Goal: Task Accomplishment & Management: Complete application form

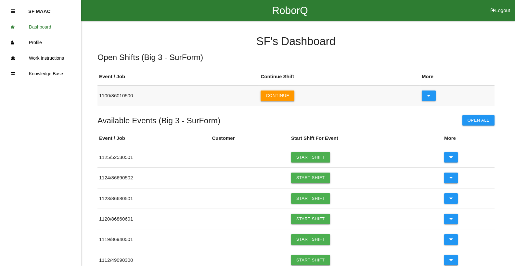
click at [289, 98] on button "Continue" at bounding box center [277, 96] width 34 height 10
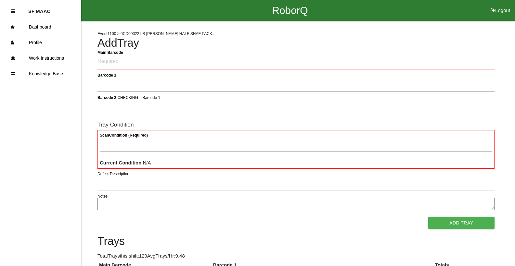
click at [487, 12] on li "Logout" at bounding box center [499, 10] width 29 height 21
click at [495, 5] on button "Logout" at bounding box center [499, 2] width 29 height 5
select select "Worker"
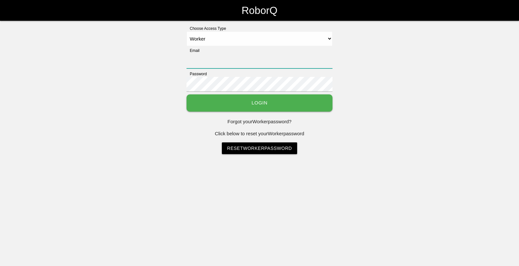
type input "[EMAIL_ADDRESS][DOMAIN_NAME]"
click at [204, 103] on button "Login" at bounding box center [260, 102] width 146 height 17
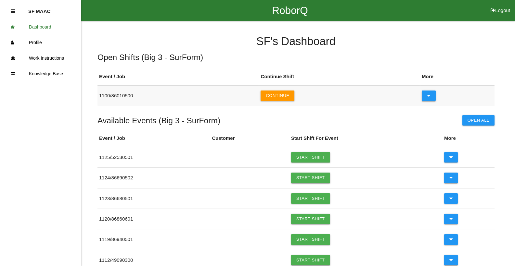
click at [432, 93] on button at bounding box center [428, 96] width 14 height 10
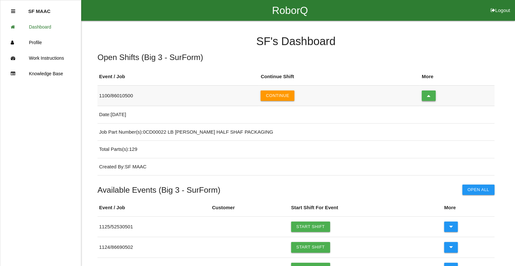
click at [431, 94] on button at bounding box center [428, 96] width 14 height 10
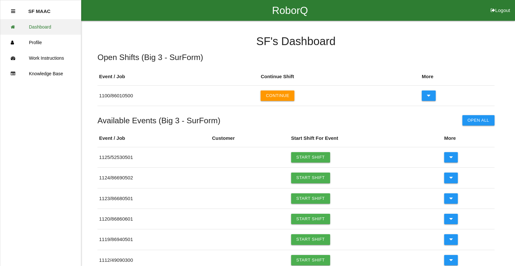
click at [54, 29] on link "Dashboard" at bounding box center [40, 27] width 81 height 16
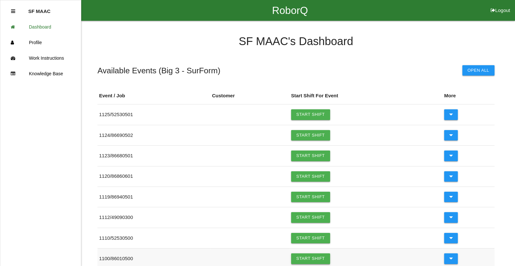
click at [317, 258] on link "Start Shift" at bounding box center [310, 259] width 39 height 10
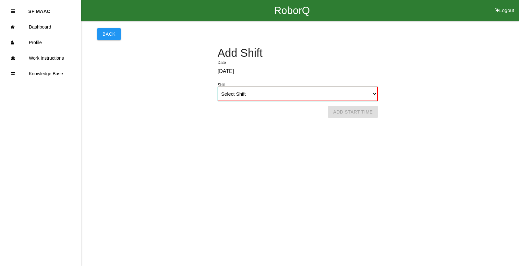
click at [362, 94] on select "Select Shift 1st Shift 2nd Shift 3rd Shift 4th Shift" at bounding box center [298, 94] width 160 height 15
select select "2"
click at [218, 87] on select "Select Shift 1st Shift 2nd Shift 3rd Shift 4th Shift" at bounding box center [298, 94] width 160 height 15
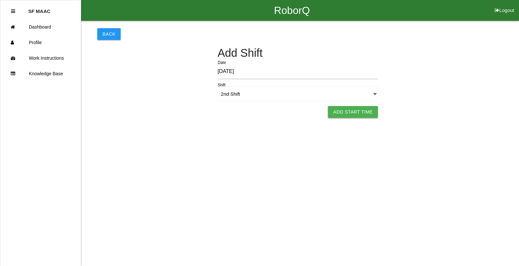
click at [355, 115] on button "Add Start Time" at bounding box center [353, 112] width 50 height 12
select select "7"
select select "53"
select select "2"
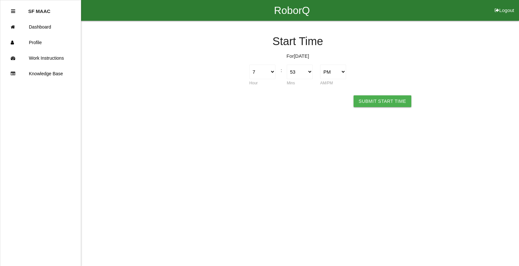
click at [376, 103] on button "Submit Start Time" at bounding box center [383, 101] width 58 height 12
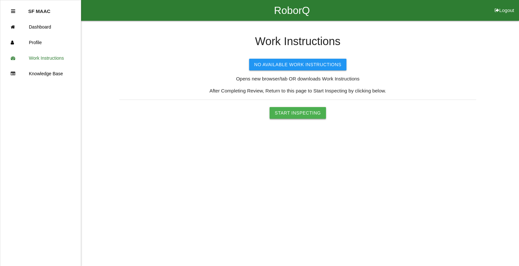
click at [300, 114] on button "Start Inspecting" at bounding box center [298, 113] width 56 height 12
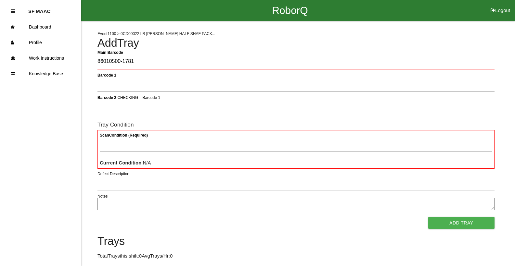
type Barcode "86010500-1781"
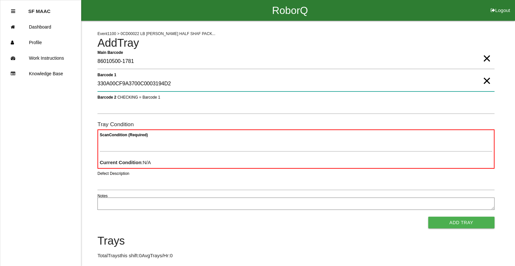
type 1 "330A00CF9A3700C0003194D2"
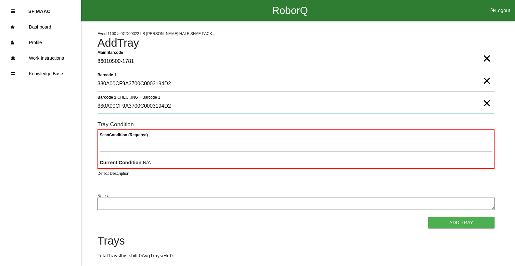
type 2 "330A00CF9A3700C0003194D2"
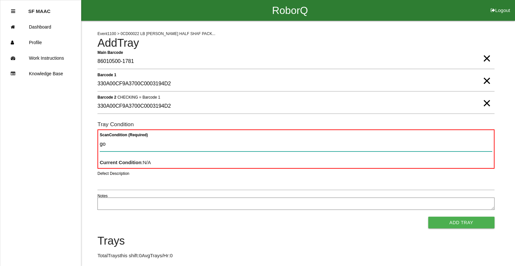
type Condition "goo"
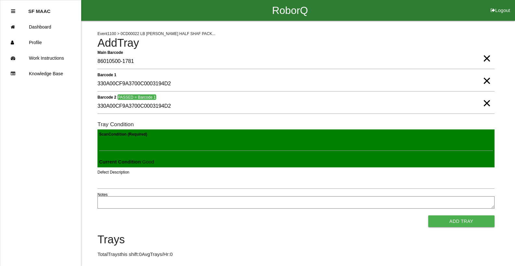
click at [428, 216] on button "Add Tray" at bounding box center [461, 222] width 66 height 12
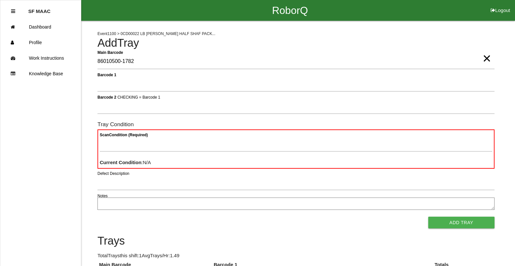
type Barcode "86010500-1782"
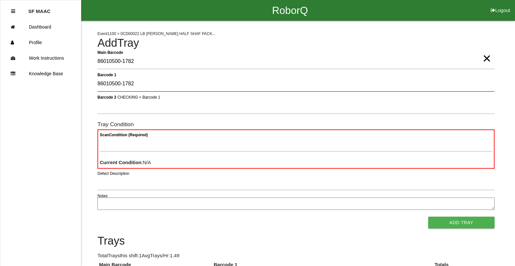
type 1 "86010500-1782"
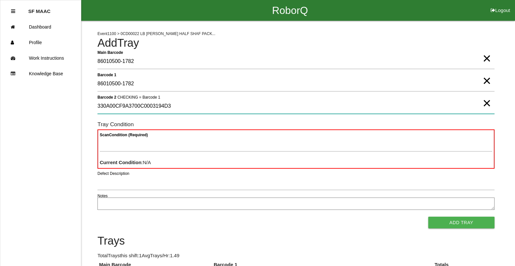
type 2 "330A00CF9A3700C0003194D3"
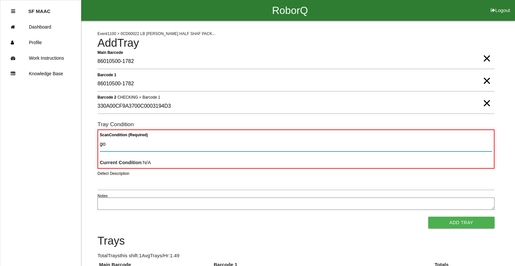
type Condition "goo"
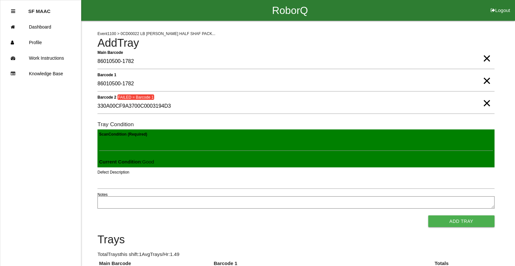
click at [428, 216] on button "Add Tray" at bounding box center [461, 222] width 66 height 12
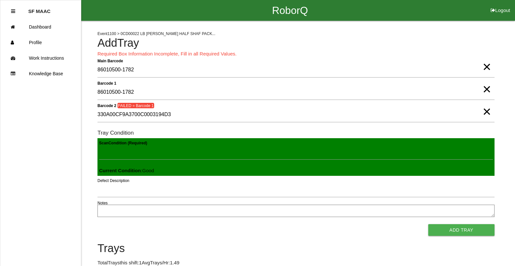
click at [487, 84] on span "×" at bounding box center [486, 82] width 8 height 13
click at [486, 112] on span "×" at bounding box center [486, 105] width 8 height 13
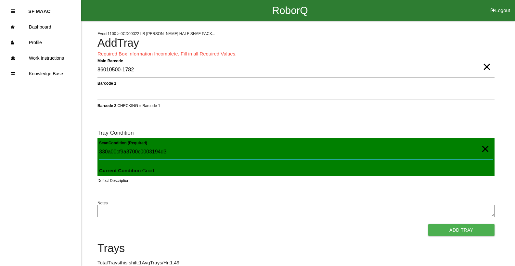
type Condition "330a00cf9a3700c0003194d3"
drag, startPoint x: 483, startPoint y: 153, endPoint x: 481, endPoint y: 145, distance: 8.3
click at [483, 149] on span "×" at bounding box center [484, 142] width 8 height 13
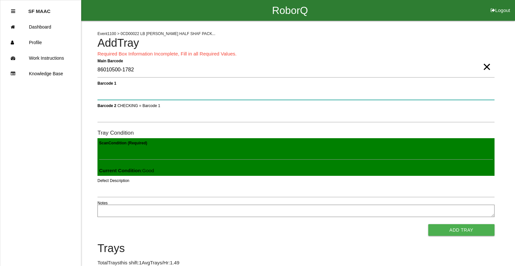
click at [389, 87] on 1 "Barcode 1" at bounding box center [295, 92] width 397 height 15
type 1 "330A00CF9A3700C0003194D3"
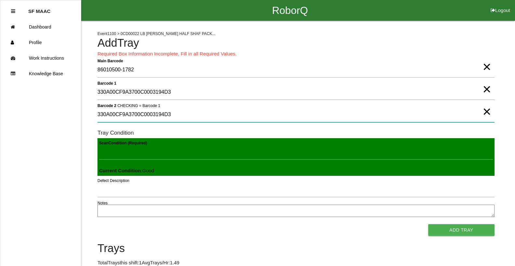
type 2 "330A00CF9A3700C0003194D3"
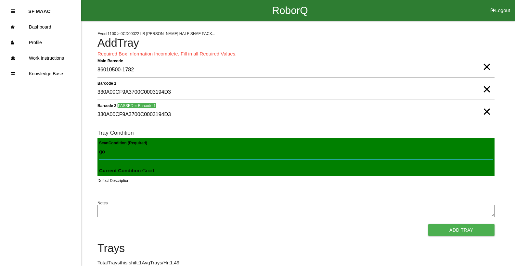
type Condition "goo"
click at [428, 224] on button "Add Tray" at bounding box center [461, 230] width 66 height 12
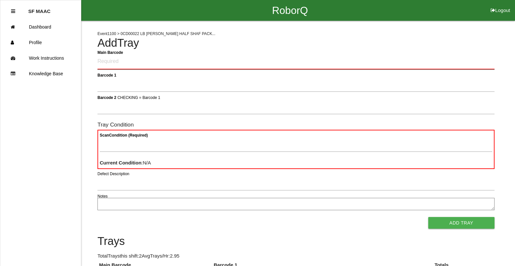
click at [235, 59] on Barcode "Main Barcode" at bounding box center [295, 61] width 397 height 15
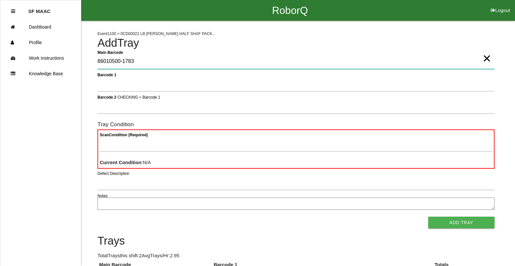
type Barcode "86010500-1783"
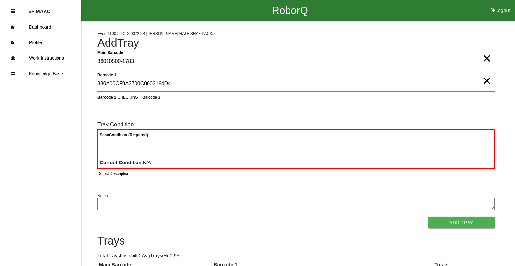
type 1 "330A00CF9A3700C0003194D4"
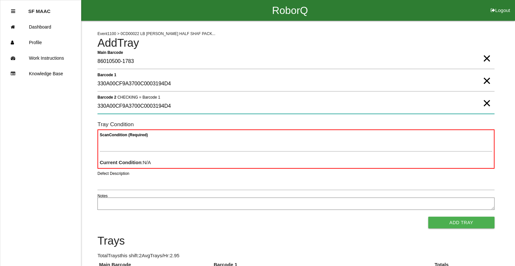
type 2 "330A00CF9A3700C0003194D4"
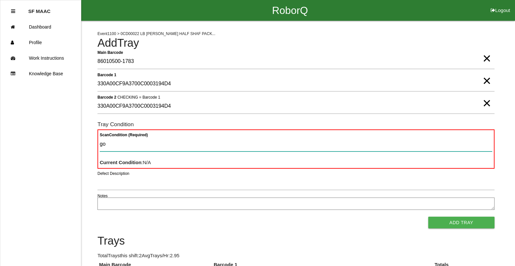
type Condition "goo"
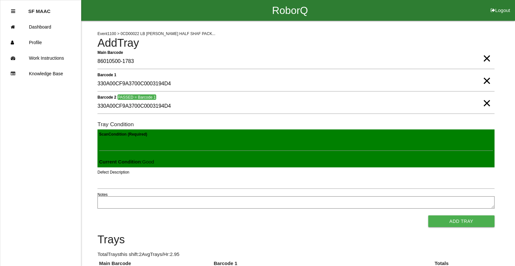
click at [428, 216] on button "Add Tray" at bounding box center [461, 222] width 66 height 12
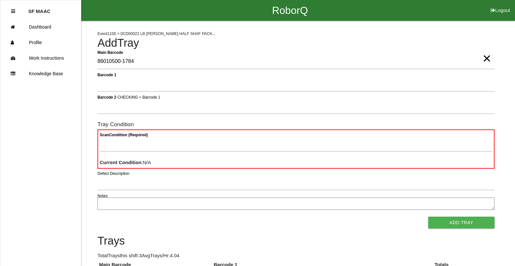
type Barcode "86010500-1784"
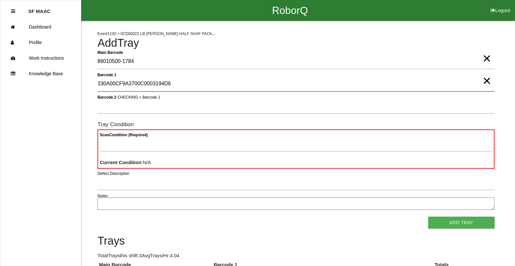
type 1 "330A00CF9A3700C0003194D6"
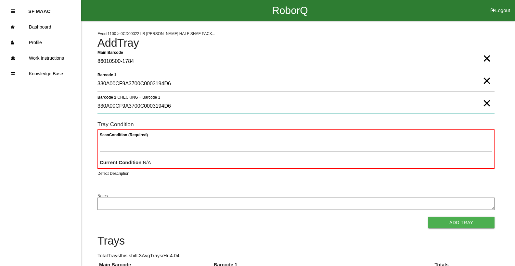
type 2 "330A00CF9A3700C0003194D6"
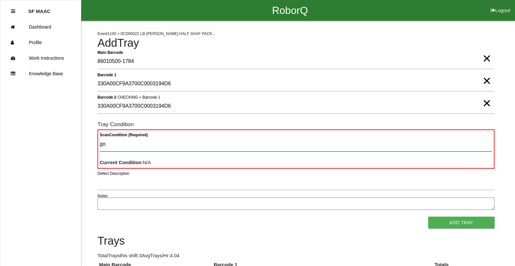
type Condition "goo"
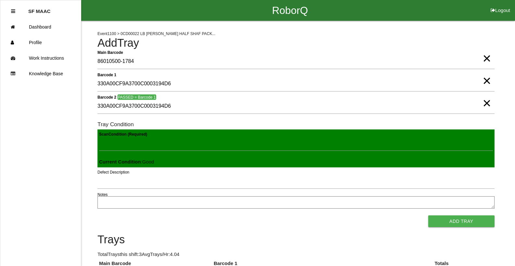
click at [428, 216] on button "Add Tray" at bounding box center [461, 222] width 66 height 12
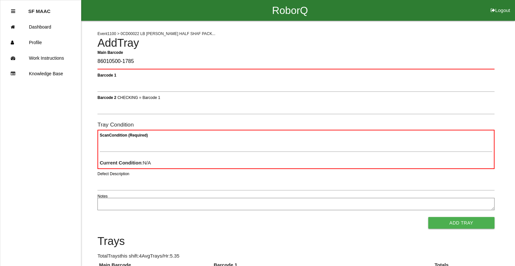
type Barcode "86010500-1785"
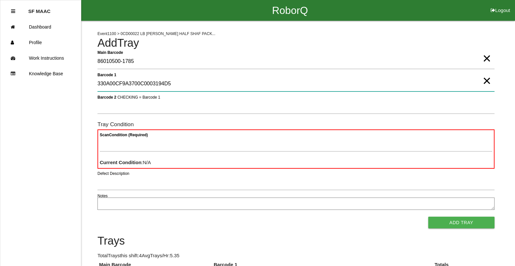
type 1 "330A00CF9A3700C0003194D5"
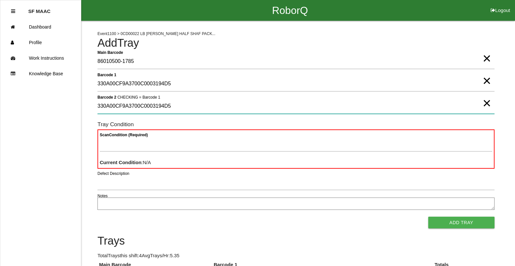
type 2 "330A00CF9A3700C0003194D5"
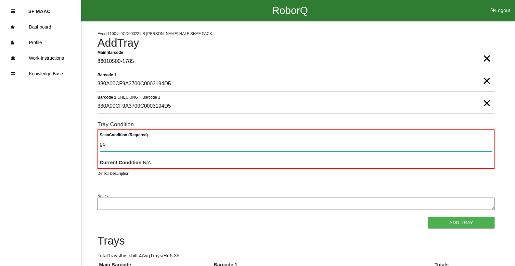
type Condition "goo"
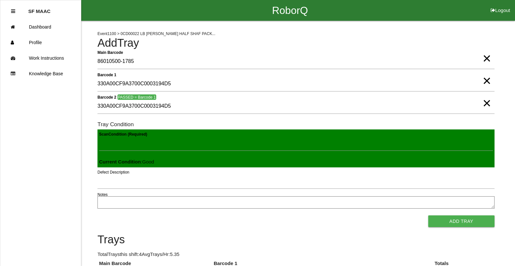
click at [428, 216] on button "Add Tray" at bounding box center [461, 222] width 66 height 12
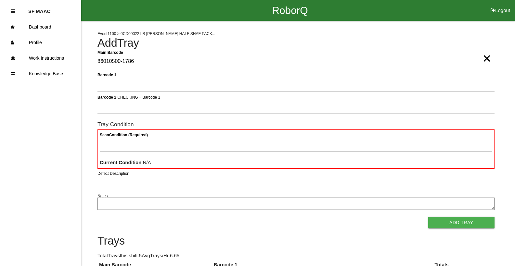
type Barcode "86010500-1786"
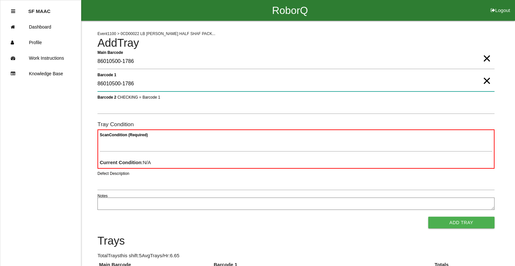
type 1 "86010500-1786"
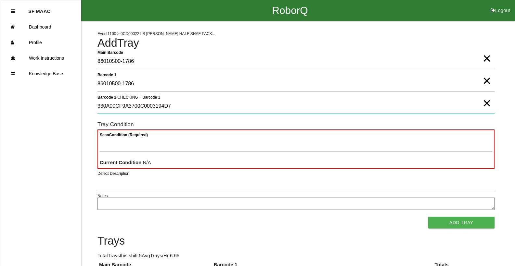
type 2 "330A00CF9A3700C0003194D7"
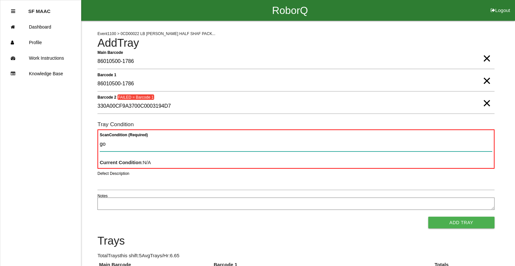
type Condition "goo"
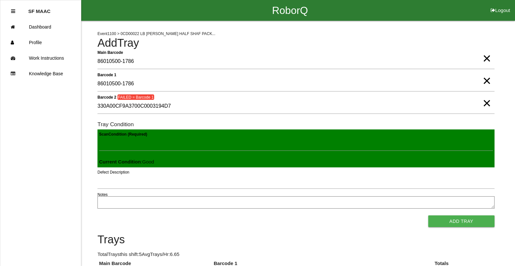
click at [498, 83] on div "Event 1100 > 0CD00022 LB [PERSON_NAME] HALF SHAF PACK... Add Tray Main Barcode …" at bounding box center [257, 190] width 515 height 339
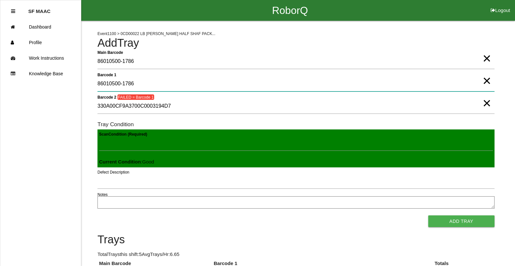
click at [492, 85] on 1 "86010500-1786" at bounding box center [295, 84] width 397 height 15
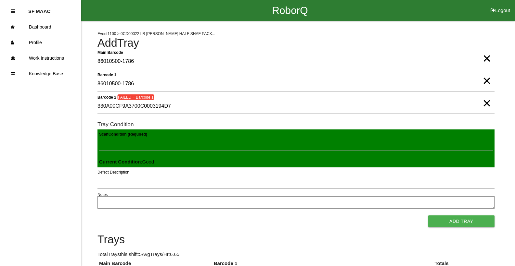
click at [484, 81] on span "×" at bounding box center [486, 74] width 8 height 13
click at [484, 96] on span "×" at bounding box center [486, 96] width 8 height 13
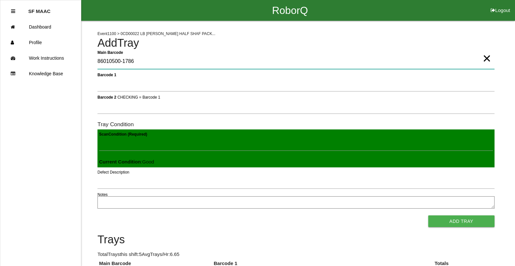
click at [429, 67] on Barcode "86010500-1786" at bounding box center [295, 61] width 397 height 15
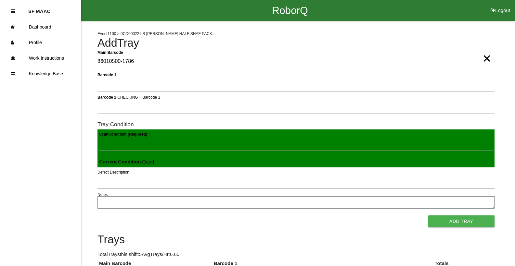
click at [429, 75] on form "Main Barcode 86010500-1786 × Barcode 1 Barcode 2 CHECKING = Barcode 1 Tray Cond…" at bounding box center [295, 140] width 397 height 173
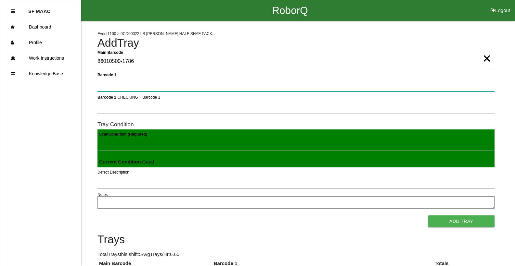
click at [425, 82] on 1 "Barcode 1" at bounding box center [295, 84] width 397 height 15
type 1 "330A00CF9A3700C0003194D7"
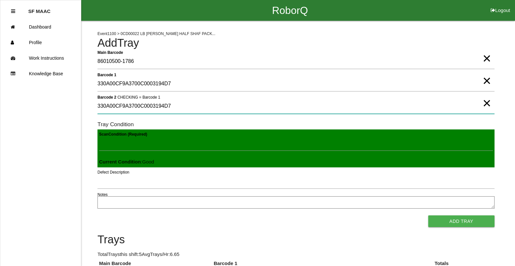
type 2 "330A00CF9A3700C0003194D7"
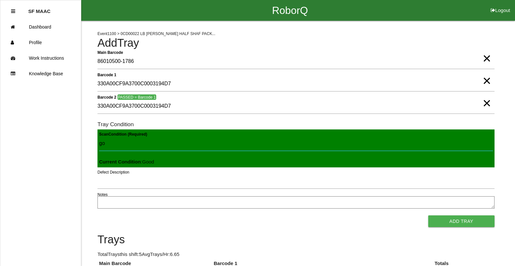
type Condition "goo"
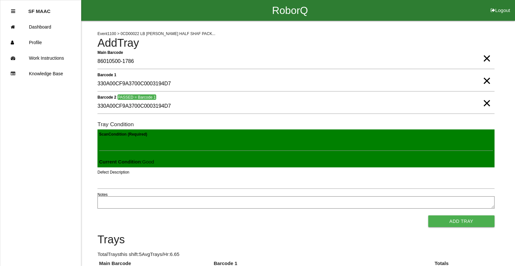
click at [428, 216] on button "Add Tray" at bounding box center [461, 222] width 66 height 12
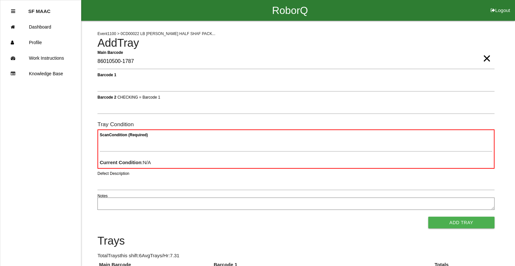
type Barcode "86010500-1787"
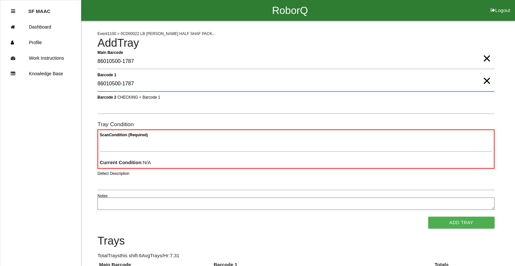
type 1 "86010500-1787"
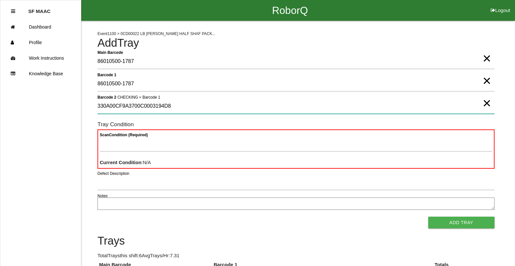
type 2 "330A00CF9A3700C0003194D8"
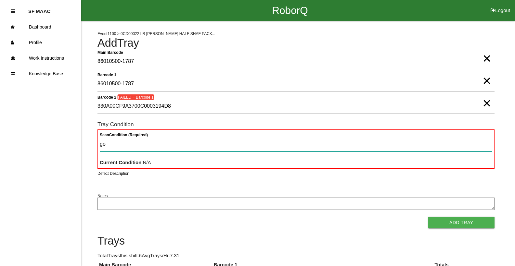
type Condition "goo"
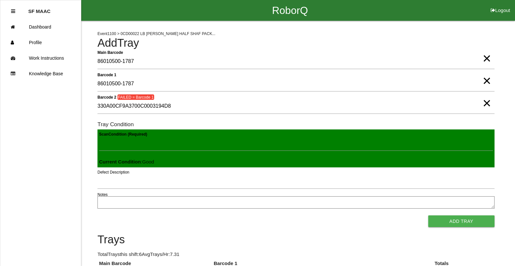
click at [488, 81] on span "×" at bounding box center [486, 74] width 8 height 13
click at [487, 102] on span "×" at bounding box center [486, 96] width 8 height 13
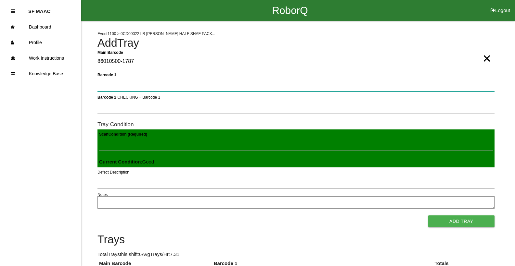
click at [481, 87] on 1 "Barcode 1" at bounding box center [295, 84] width 397 height 15
type 1 "330A00CF9A3700C0003194D8"
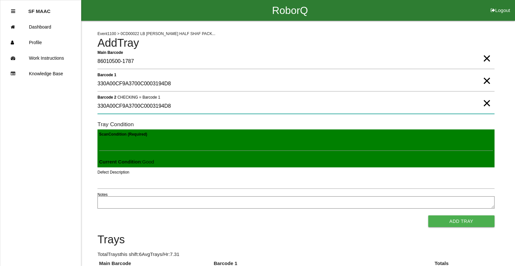
type 2 "330A00CF9A3700C0003194D8"
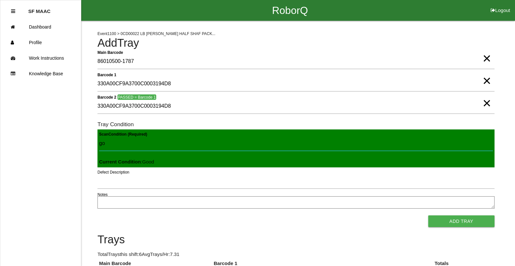
type Condition "goo"
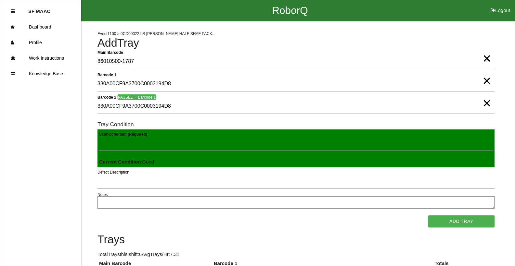
click at [428, 216] on button "Add Tray" at bounding box center [461, 222] width 66 height 12
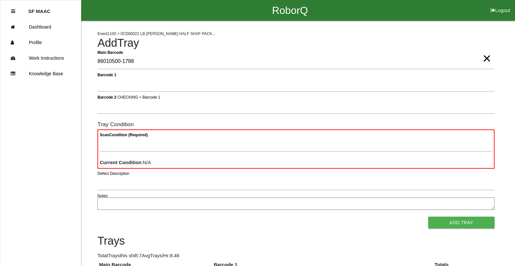
type Barcode "86010500-1788"
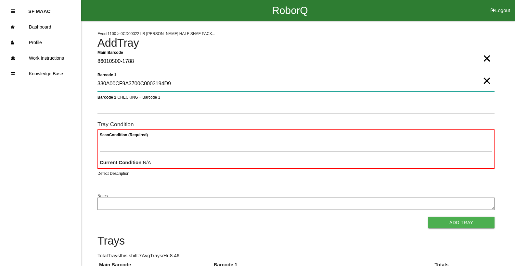
type 1 "330A00CF9A3700C0003194D9"
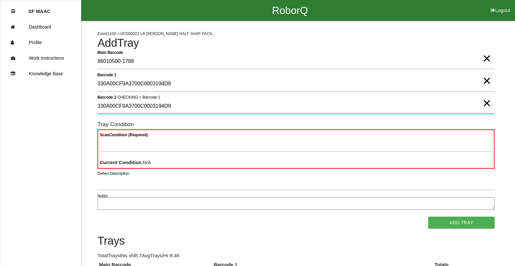
type 2 "330A00CF9A3700C0003194D9"
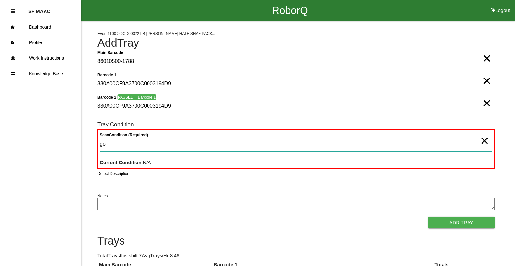
type Condition "goo"
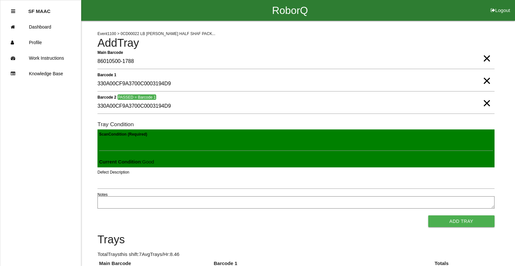
click at [428, 216] on button "Add Tray" at bounding box center [461, 222] width 66 height 12
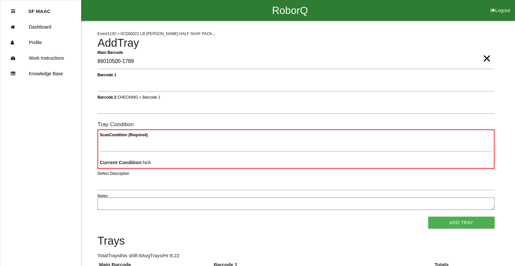
type Barcode "86010500-1789"
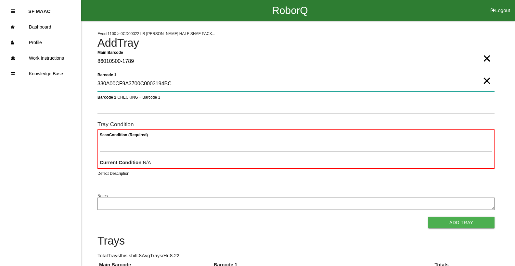
type 1 "330A00CF9A3700C0003194BC"
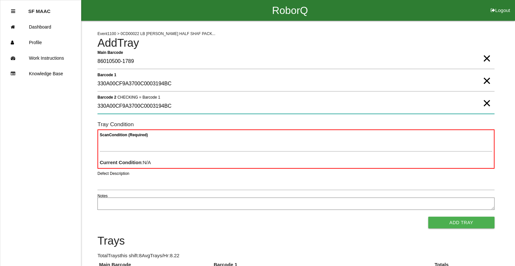
type 2 "330A00CF9A3700C0003194BC"
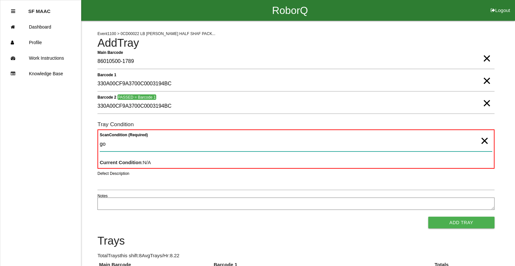
type Condition "goo"
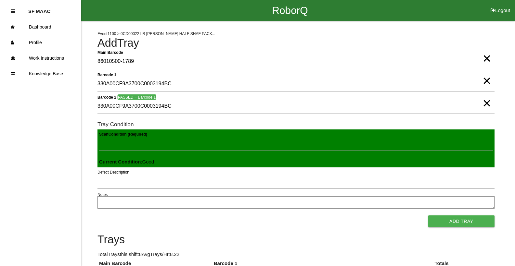
click at [428, 216] on button "Add Tray" at bounding box center [461, 222] width 66 height 12
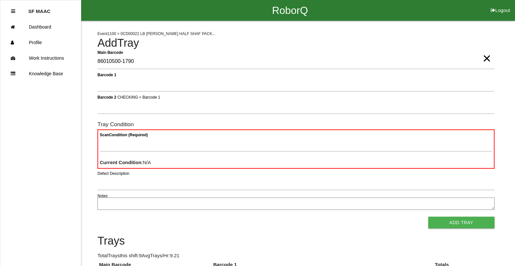
type Barcode "86010500-1790"
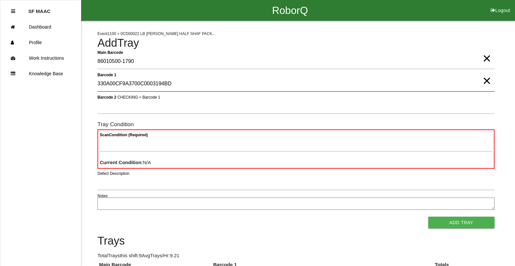
type 1 "330A00CF9A3700C0003194BD"
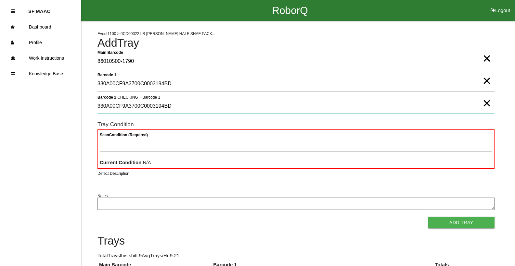
type 2 "330A00CF9A3700C0003194BD"
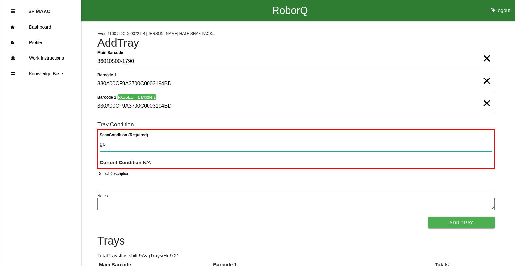
type Condition "goo"
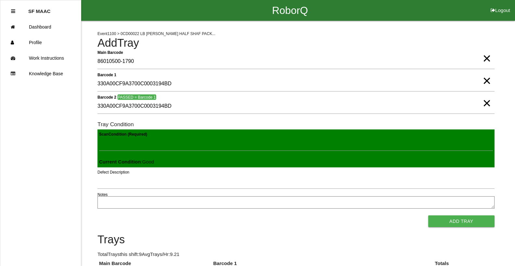
click at [428, 216] on button "Add Tray" at bounding box center [461, 222] width 66 height 12
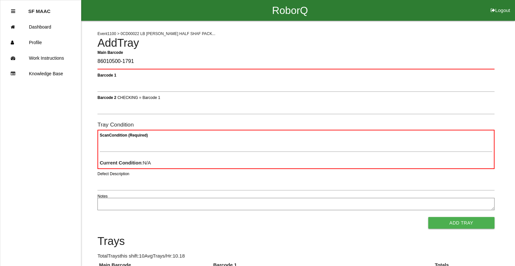
type Barcode "86010500-1791"
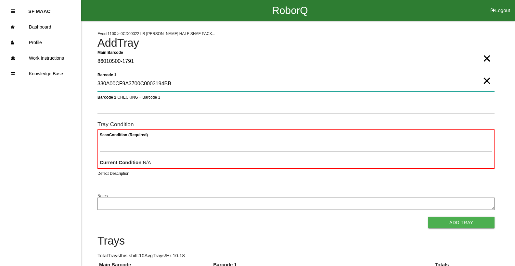
type 1 "330A00CF9A3700C0003194BB"
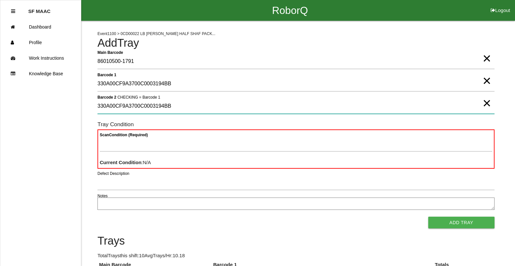
type 2 "330A00CF9A3700C0003194BB"
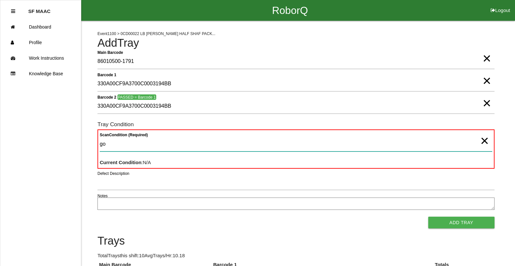
type Condition "goo"
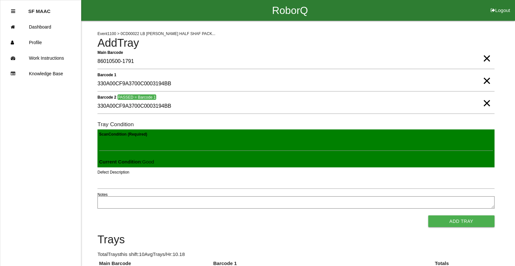
click at [428, 216] on button "Add Tray" at bounding box center [461, 222] width 66 height 12
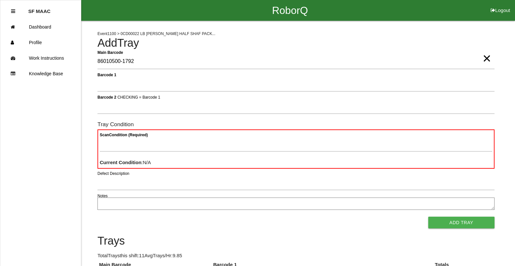
type Barcode "86010500-1792"
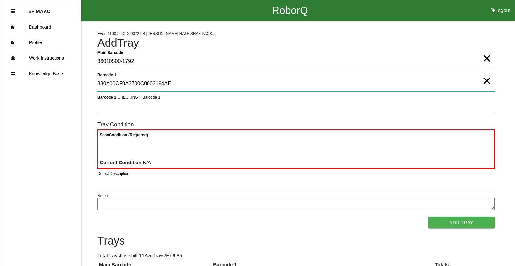
type 1 "330A00CF9A3700C0003194AE"
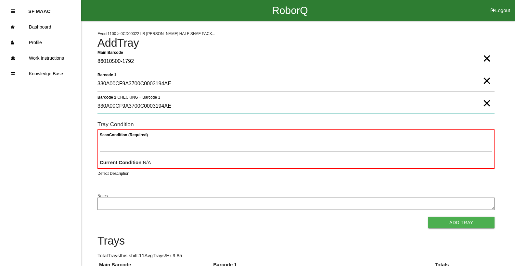
type 2 "330A00CF9A3700C0003194AE"
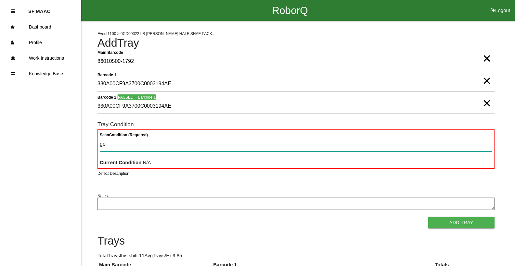
type Condition "goo"
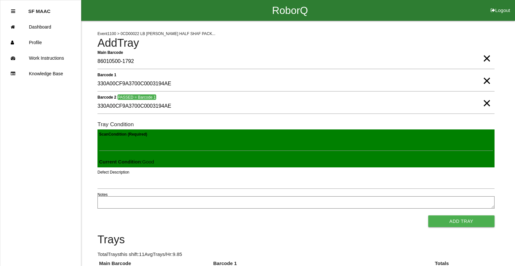
click at [428, 216] on button "Add Tray" at bounding box center [461, 222] width 66 height 12
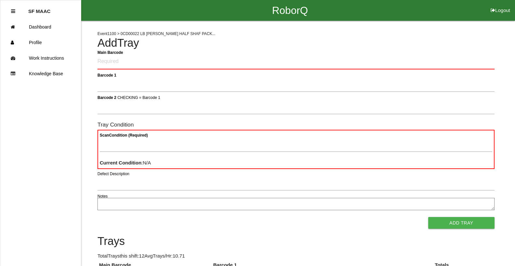
click at [324, 53] on div "Event 1100 > 0CD00022 LB [PERSON_NAME] HALF SHAF PACK... Add Tray Main Barcode …" at bounding box center [295, 252] width 397 height 462
drag, startPoint x: 320, startPoint y: 54, endPoint x: 316, endPoint y: 53, distance: 4.6
click at [316, 53] on div "Event 1100 > 0CD00022 LB [PERSON_NAME] HALF SHAF PACK... Add Tray Main Barcode …" at bounding box center [295, 252] width 397 height 462
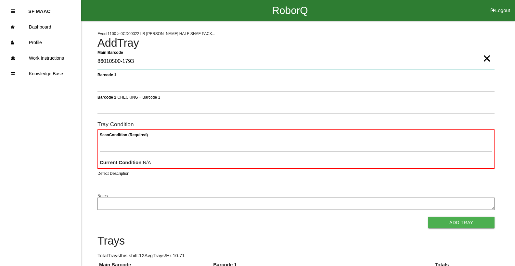
type Barcode "86010500-1793"
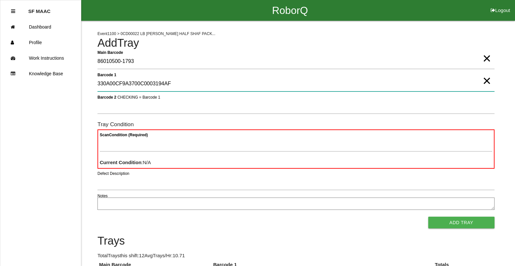
type 1 "330A00CF9A3700C0003194AF"
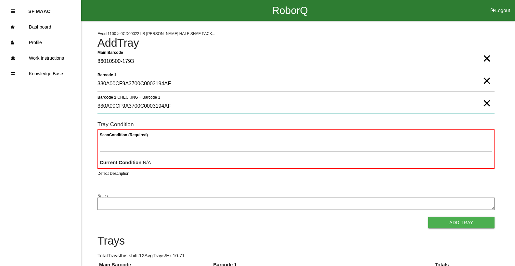
type 2 "330A00CF9A3700C0003194AF"
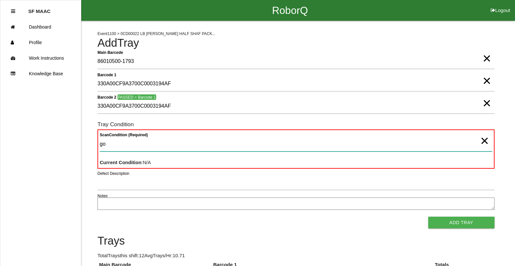
type Condition "goo"
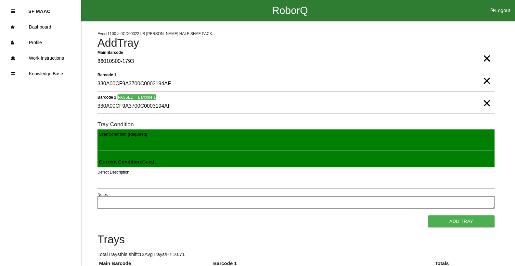
click at [428, 216] on button "Add Tray" at bounding box center [461, 222] width 66 height 12
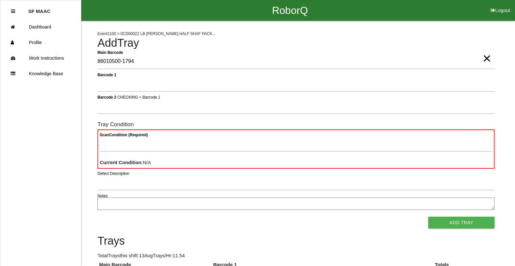
type Barcode "86010500-1794"
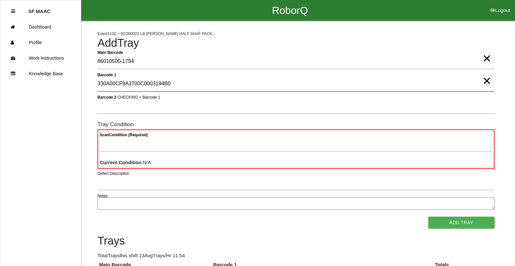
type 1 "330A00CF9A3700C0003194B0"
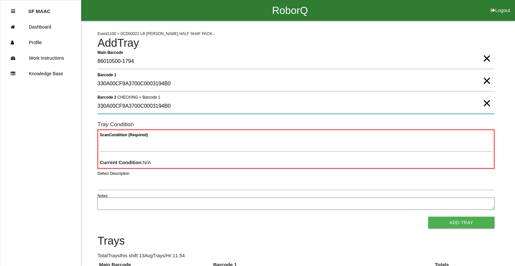
type 2 "330A00CF9A3700C0003194B0"
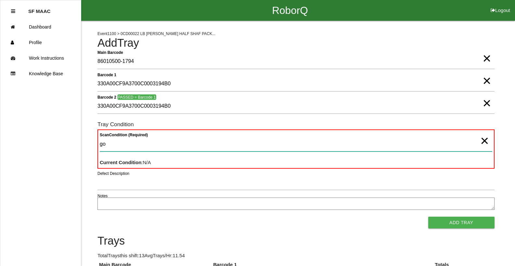
type Condition "goo"
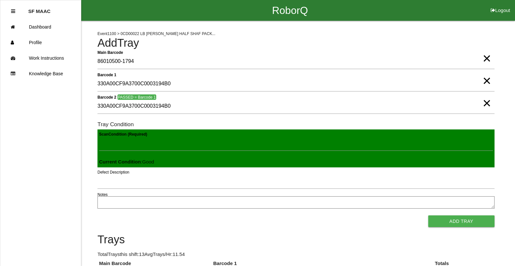
click at [428, 216] on button "Add Tray" at bounding box center [461, 222] width 66 height 12
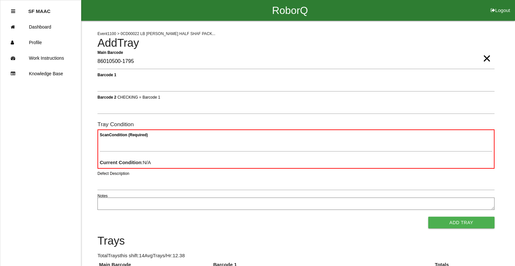
type Barcode "86010500-1795"
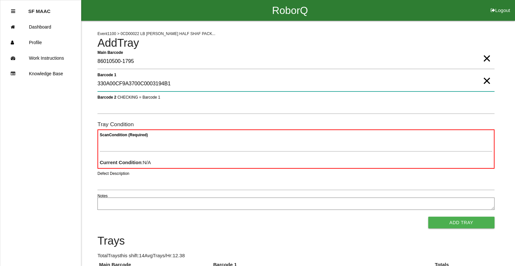
type 1 "330A00CF9A3700C0003194B1"
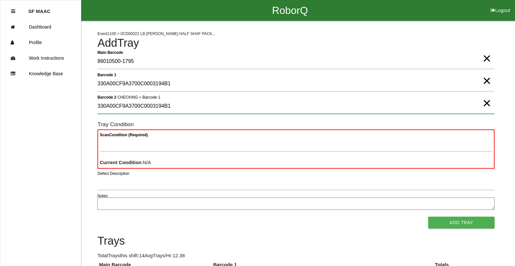
type 2 "330A00CF9A3700C0003194B1"
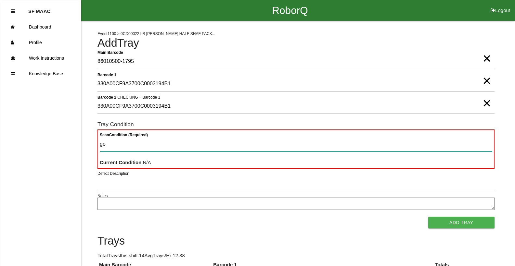
type Condition "goo"
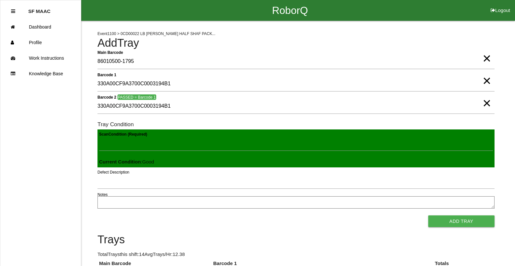
click at [428, 216] on button "Add Tray" at bounding box center [461, 222] width 66 height 12
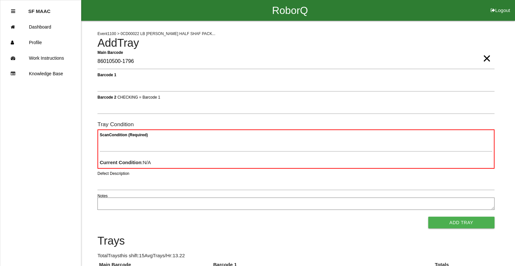
type Barcode "86010500-1796"
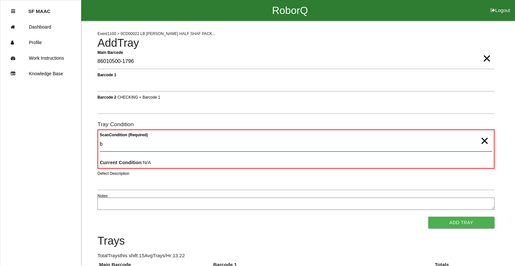
type Condition "ba"
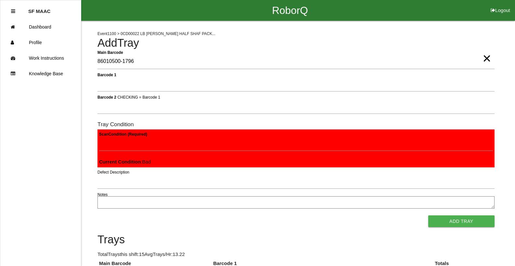
click at [428, 216] on button "Add Tray" at bounding box center [461, 222] width 66 height 12
